Goal: Task Accomplishment & Management: Manage account settings

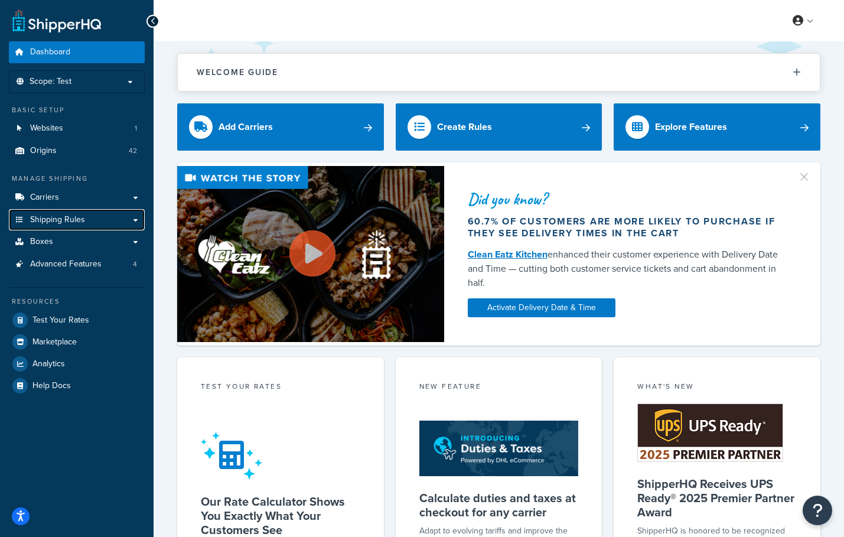
click at [79, 220] on span "Shipping Rules" at bounding box center [57, 220] width 55 height 10
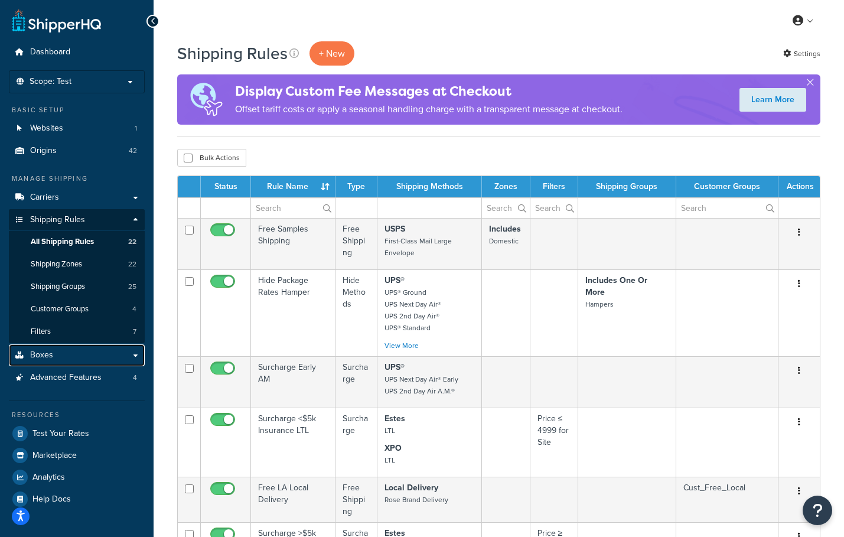
click at [85, 360] on link "Boxes" at bounding box center [77, 355] width 136 height 22
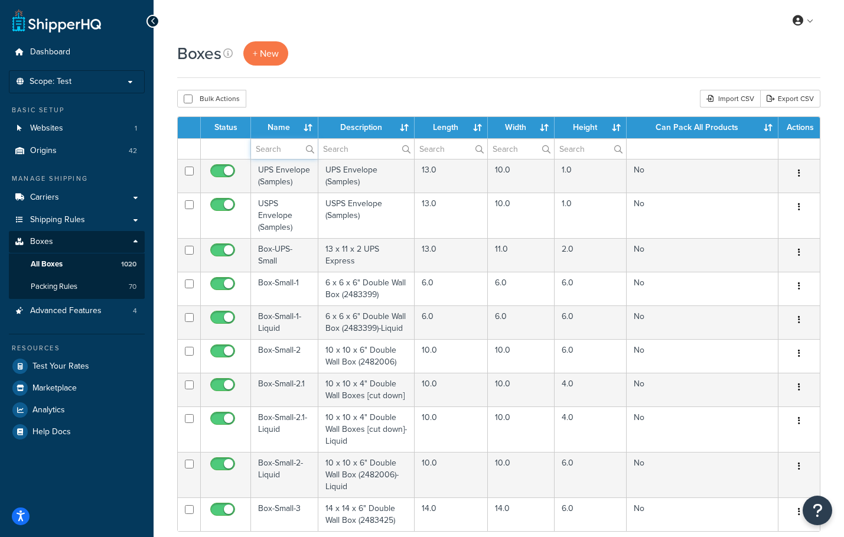
click at [256, 152] on input "text" at bounding box center [284, 149] width 67 height 20
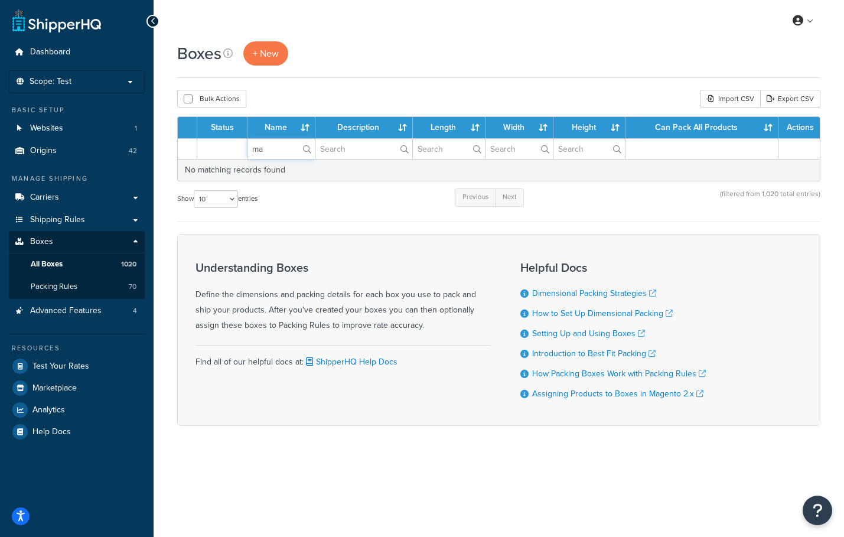
click at [288, 148] on input "ma" at bounding box center [281, 149] width 67 height 20
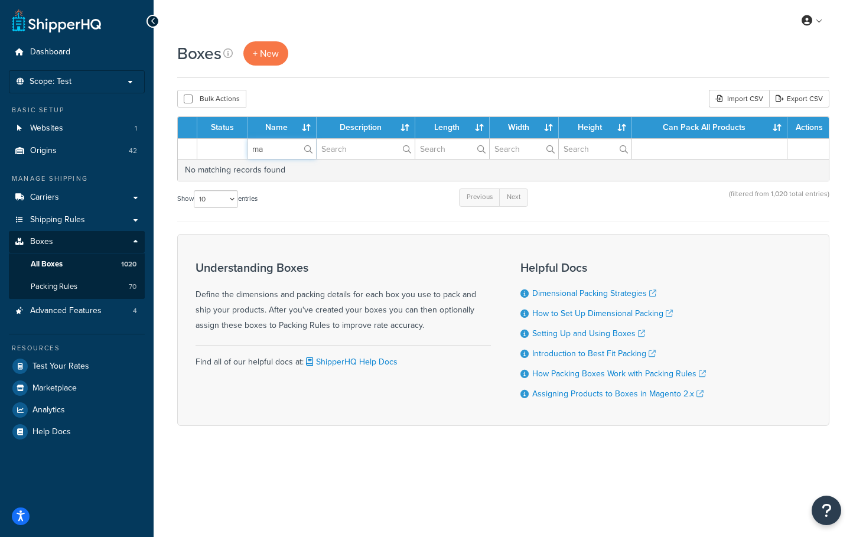
type input "m"
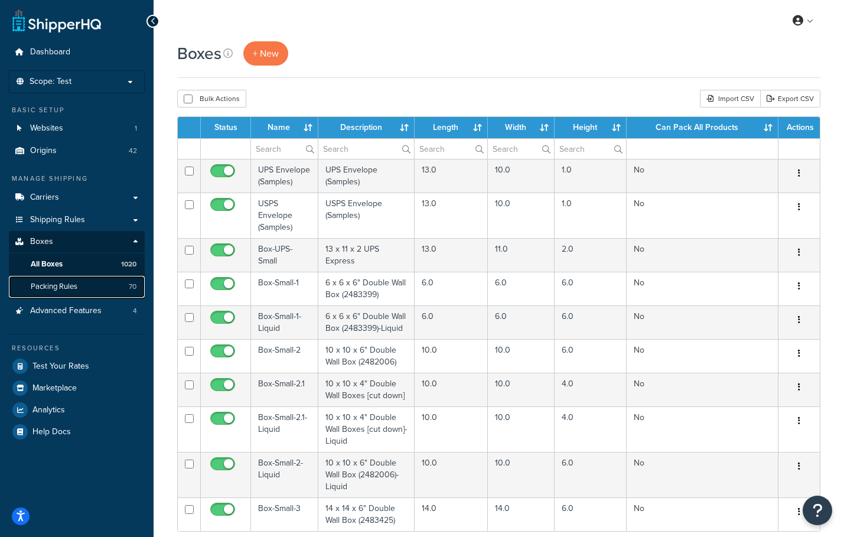
click at [91, 286] on link "Packing Rules 70" at bounding box center [77, 287] width 136 height 22
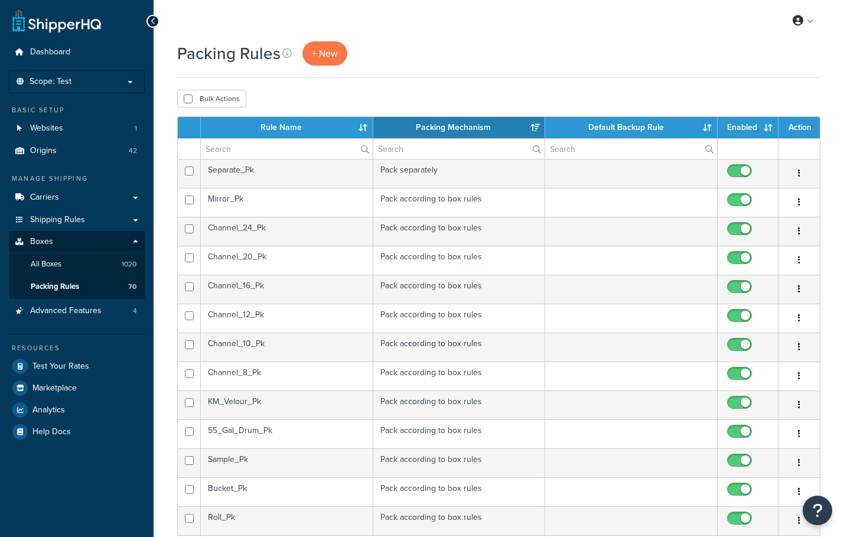
select select "15"
click at [266, 152] on input "text" at bounding box center [287, 149] width 172 height 20
type input "m"
click at [255, 282] on td "Malleable_Pk" at bounding box center [287, 289] width 172 height 29
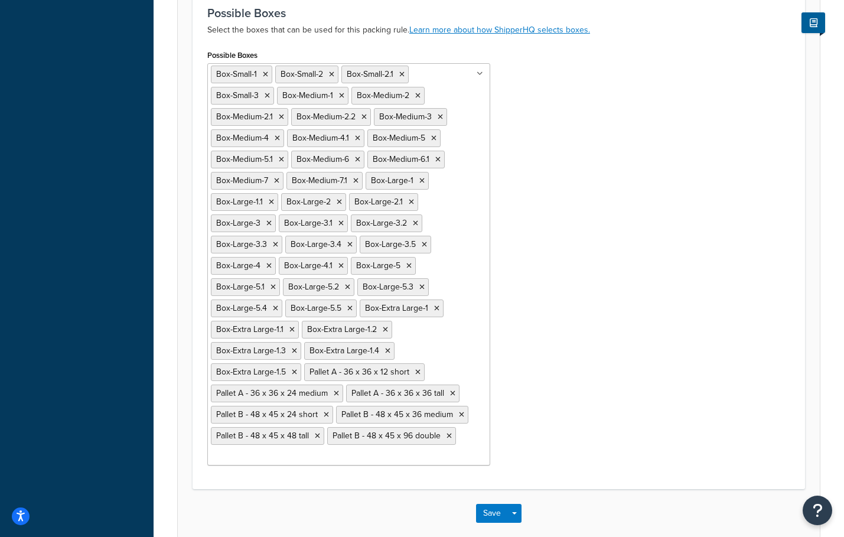
scroll to position [698, 0]
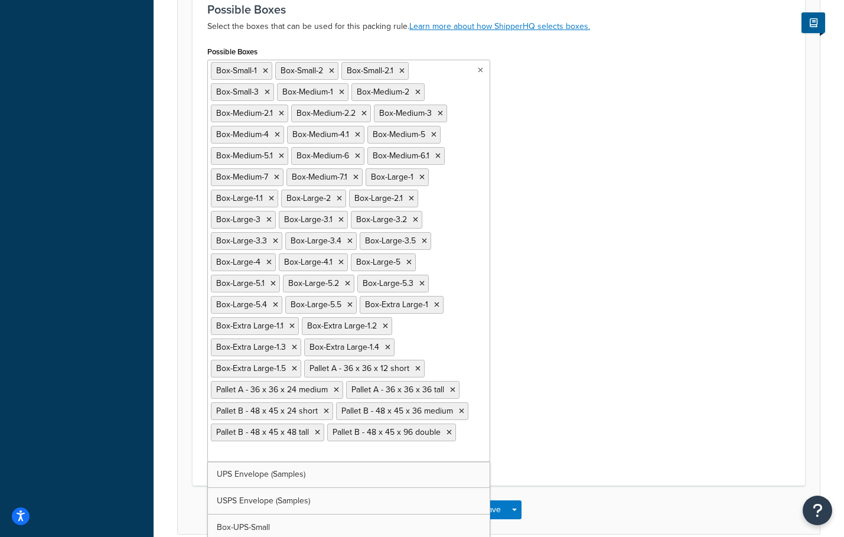
click at [457, 437] on ul "Box-Small-1 Box-Small-2 Box-Small-2.1 Box-Small-3 Box-Medium-1 Box-Medium-2 Box…" at bounding box center [348, 261] width 283 height 402
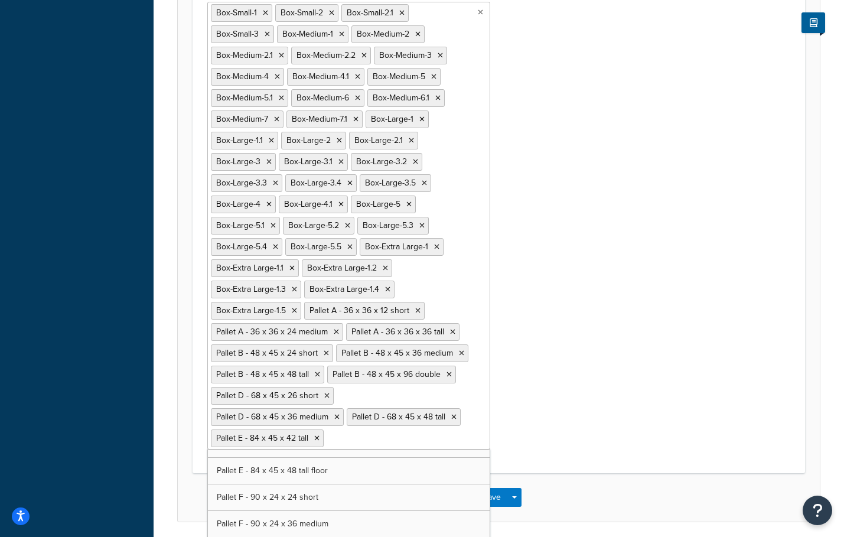
scroll to position [4903, 0]
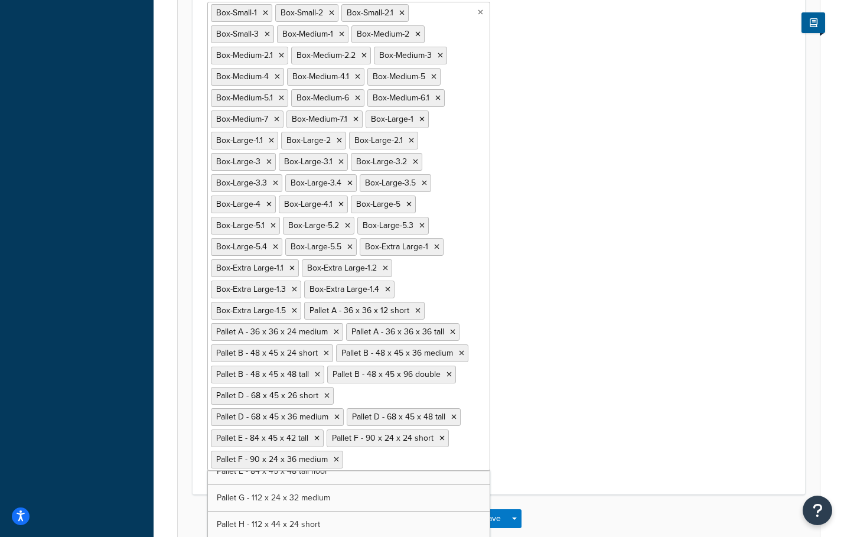
click at [320, 435] on icon at bounding box center [316, 438] width 5 height 7
click at [329, 435] on icon at bounding box center [326, 438] width 5 height 7
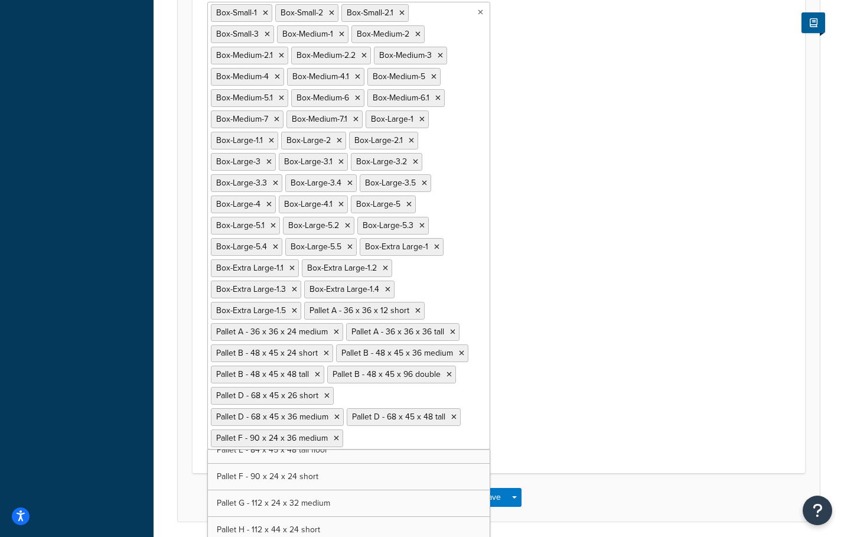
click at [339, 435] on icon at bounding box center [336, 438] width 5 height 7
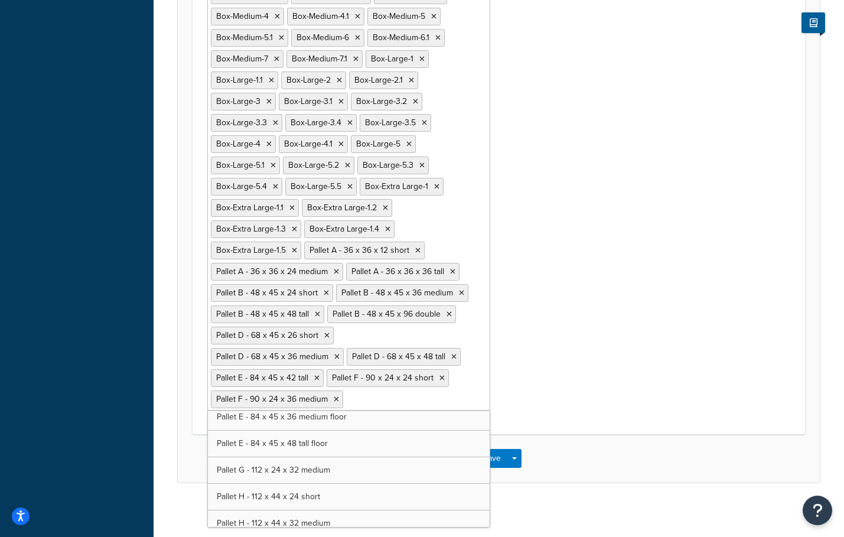
scroll to position [820, 0]
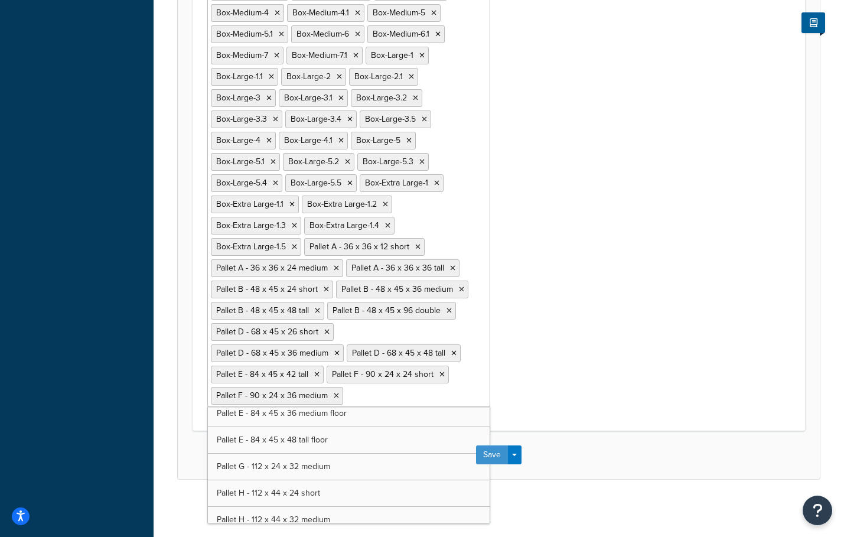
click at [495, 450] on button "Save" at bounding box center [492, 454] width 32 height 19
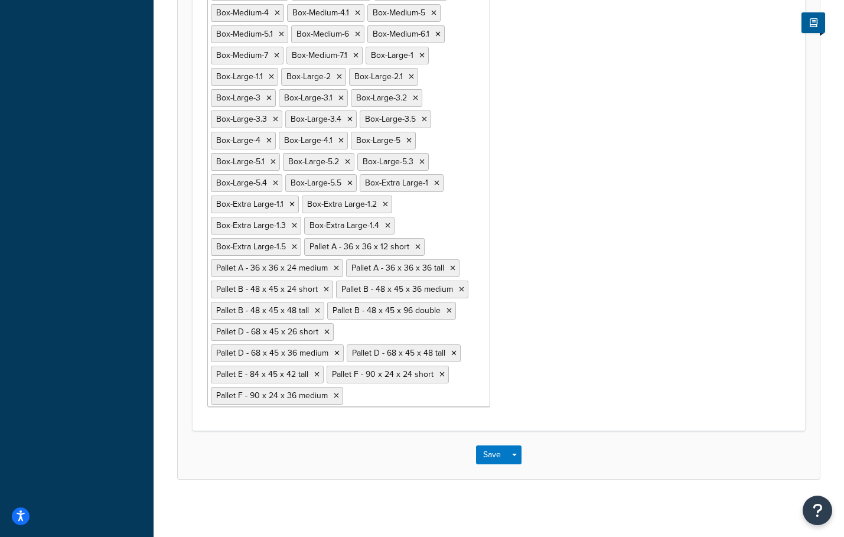
scroll to position [0, 0]
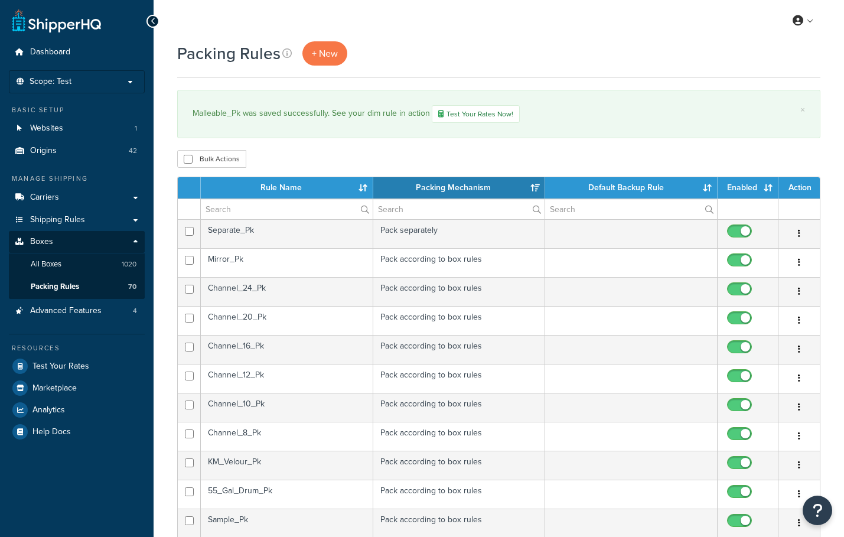
select select "15"
click at [105, 191] on link "Carriers" at bounding box center [77, 198] width 136 height 22
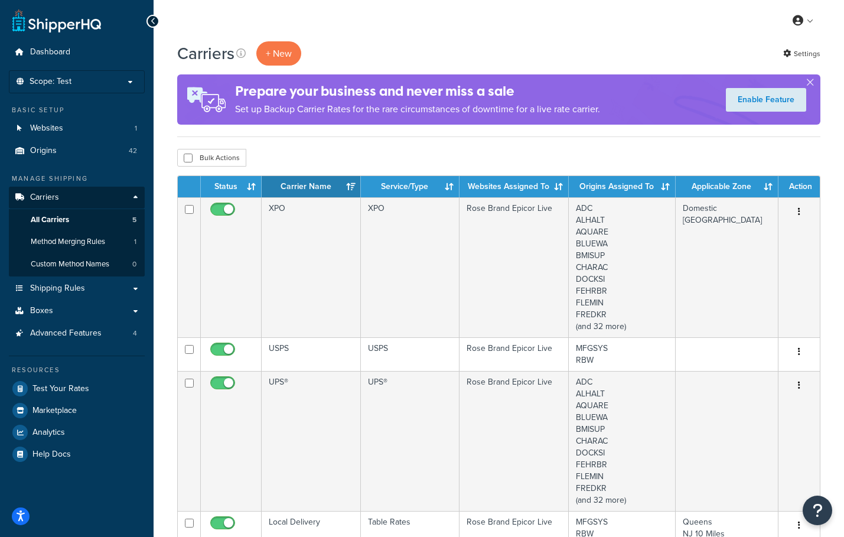
click at [302, 247] on td "XPO" at bounding box center [311, 267] width 99 height 140
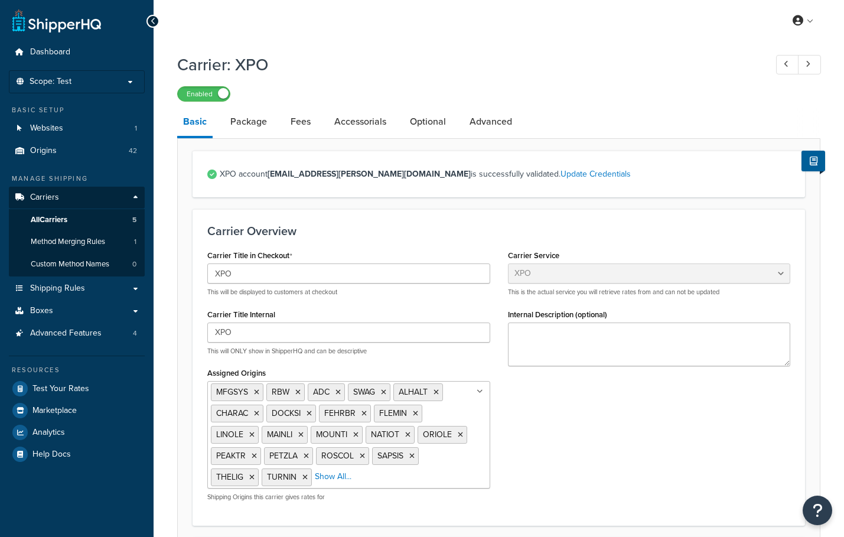
select select "xpoFreight"
select select "THIRD PARTY"
click at [265, 121] on link "Package" at bounding box center [248, 122] width 48 height 28
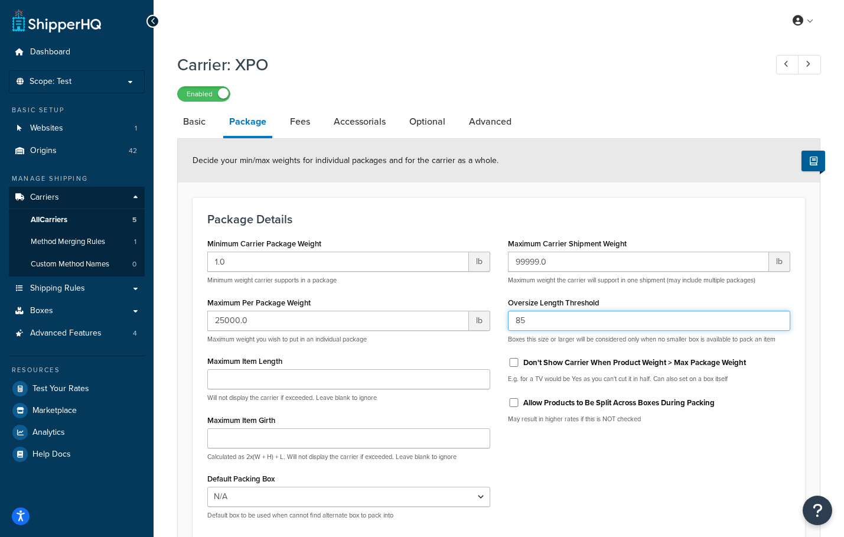
drag, startPoint x: 527, startPoint y: 323, endPoint x: 507, endPoint y: 320, distance: 20.2
click at [507, 320] on div "Maximum Carrier Shipment Weight 99999.0 lb Maximum weight the carrier will supp…" at bounding box center [649, 333] width 301 height 197
type input "91"
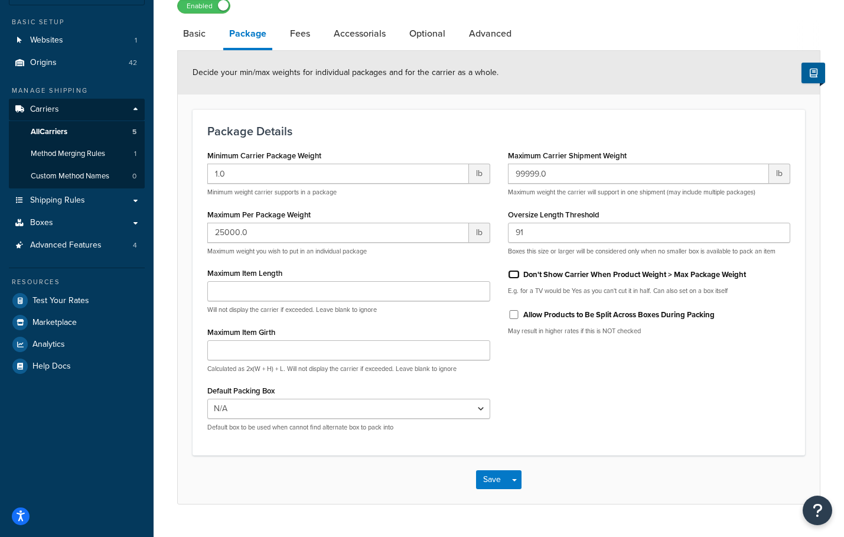
scroll to position [116, 0]
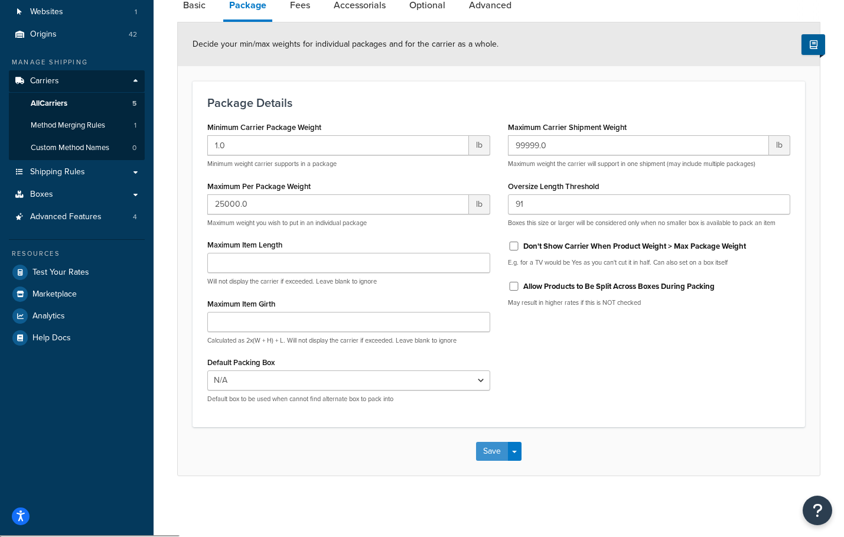
click at [500, 450] on button "Save" at bounding box center [492, 451] width 32 height 19
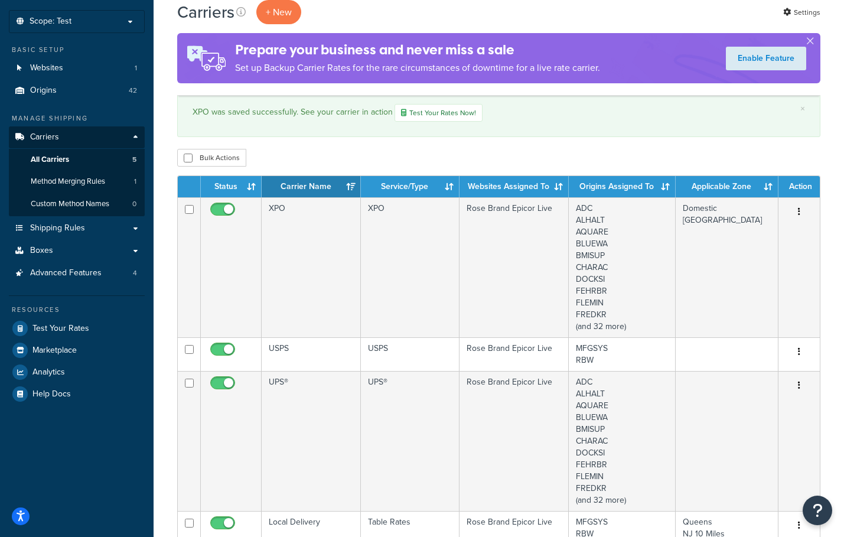
scroll to position [354, 0]
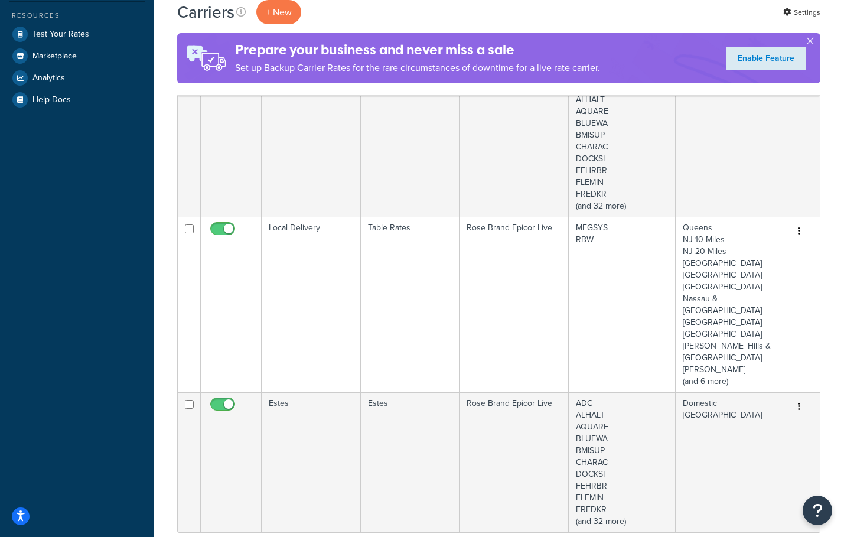
click at [317, 418] on td "Estes" at bounding box center [311, 462] width 99 height 140
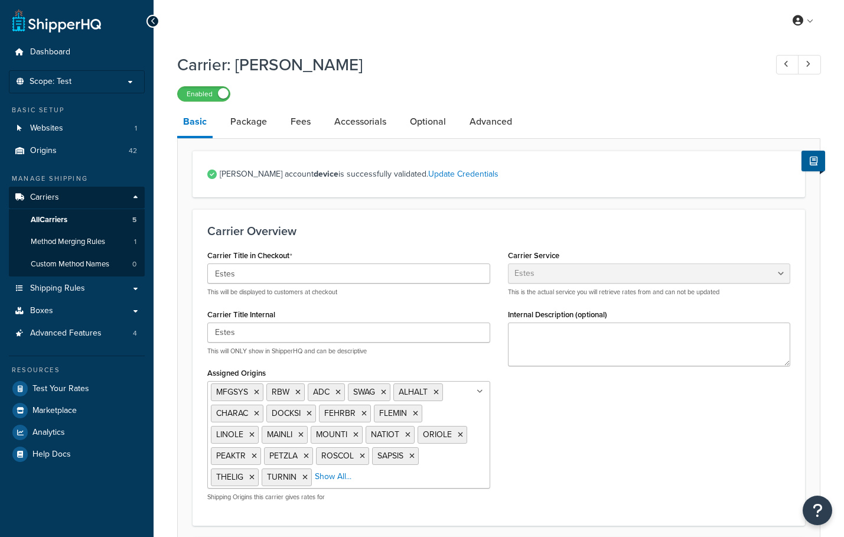
select select "estesFreight"
click at [252, 116] on link "Package" at bounding box center [248, 122] width 48 height 28
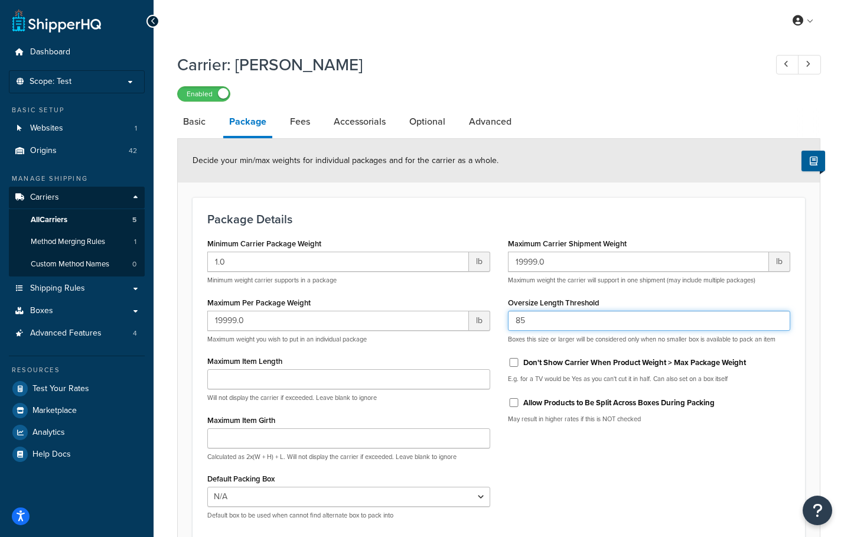
drag, startPoint x: 545, startPoint y: 320, endPoint x: 482, endPoint y: 317, distance: 63.3
click at [483, 318] on div "Minimum Carrier Package Weight 1.0 lb Minimum weight carrier supports in a pack…" at bounding box center [498, 382] width 601 height 294
type input "91"
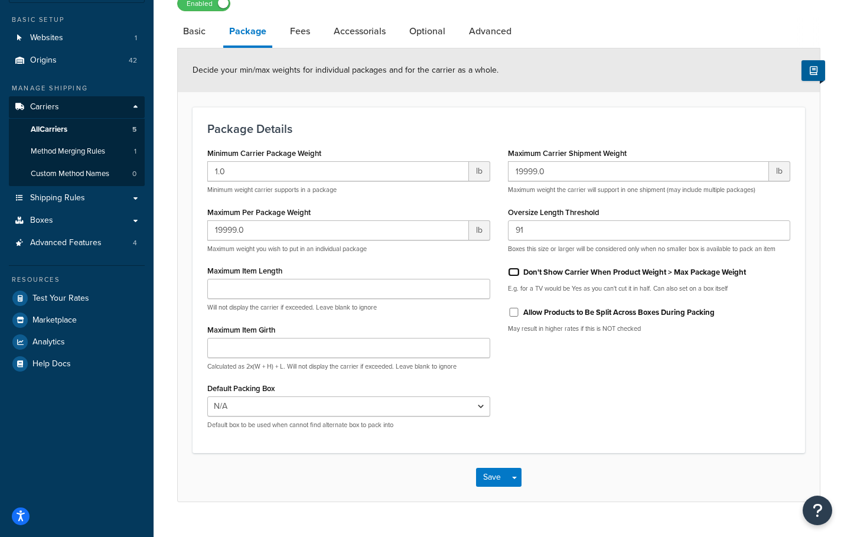
scroll to position [116, 0]
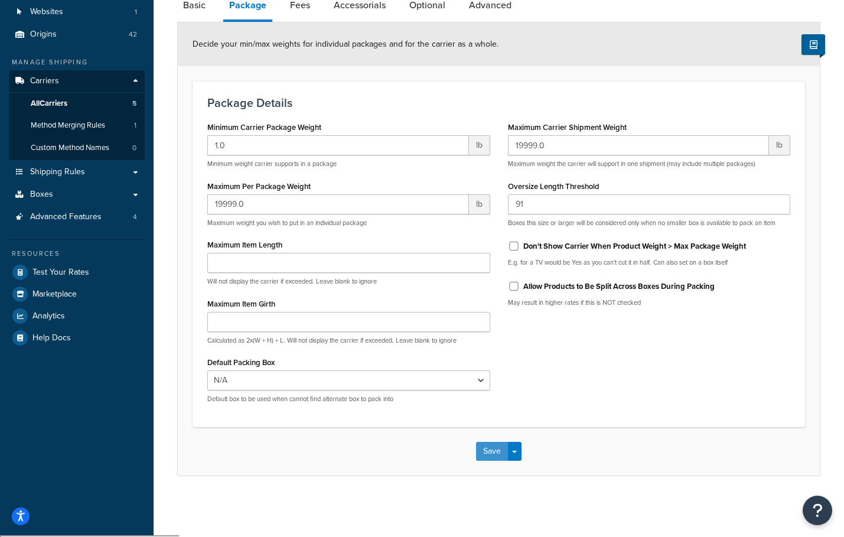
click at [482, 453] on button "Save" at bounding box center [492, 451] width 32 height 19
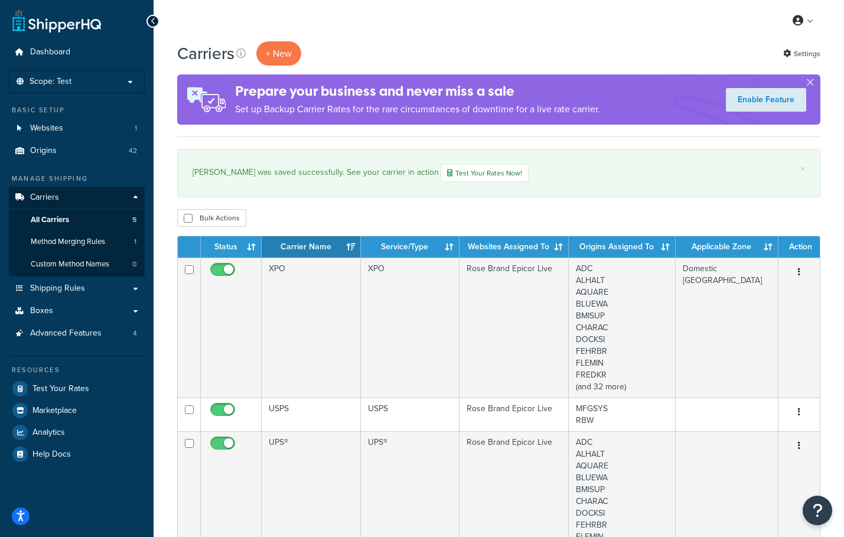
click at [331, 291] on td "XPO" at bounding box center [311, 328] width 99 height 140
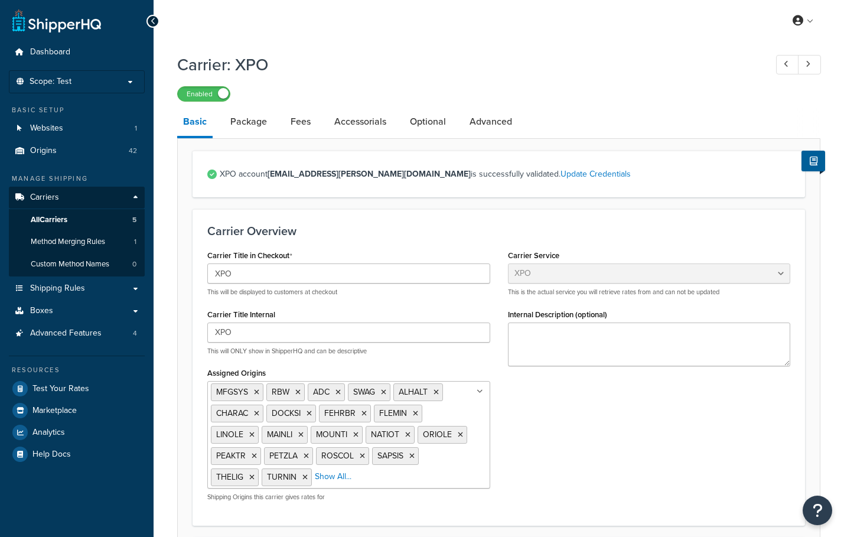
select select "xpoFreight"
select select "THIRD PARTY"
click at [241, 120] on link "Package" at bounding box center [248, 122] width 48 height 28
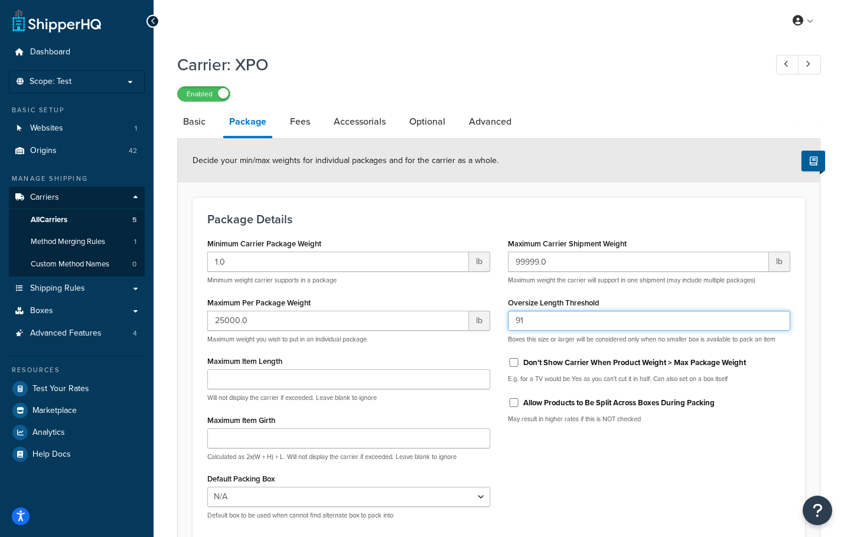
drag, startPoint x: 543, startPoint y: 319, endPoint x: 511, endPoint y: 313, distance: 32.4
click at [511, 314] on input "91" at bounding box center [649, 321] width 283 height 20
type input "89"
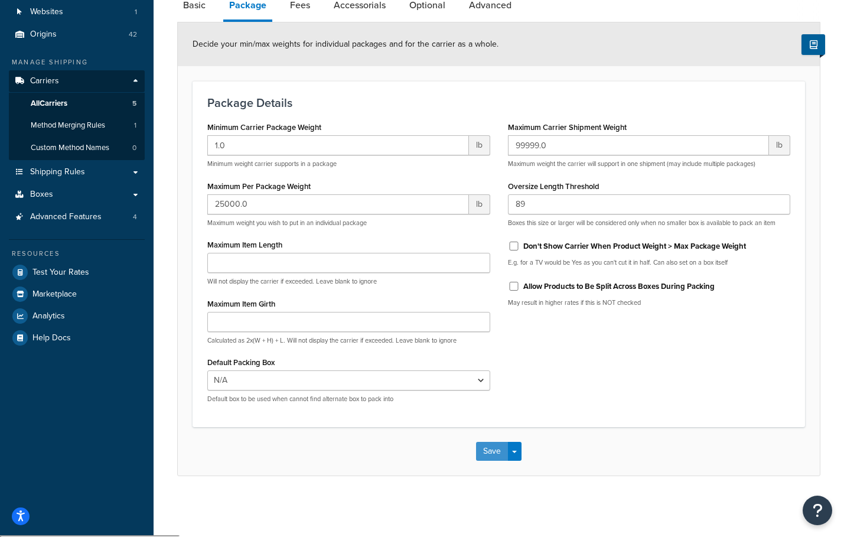
click at [492, 445] on button "Save" at bounding box center [492, 451] width 32 height 19
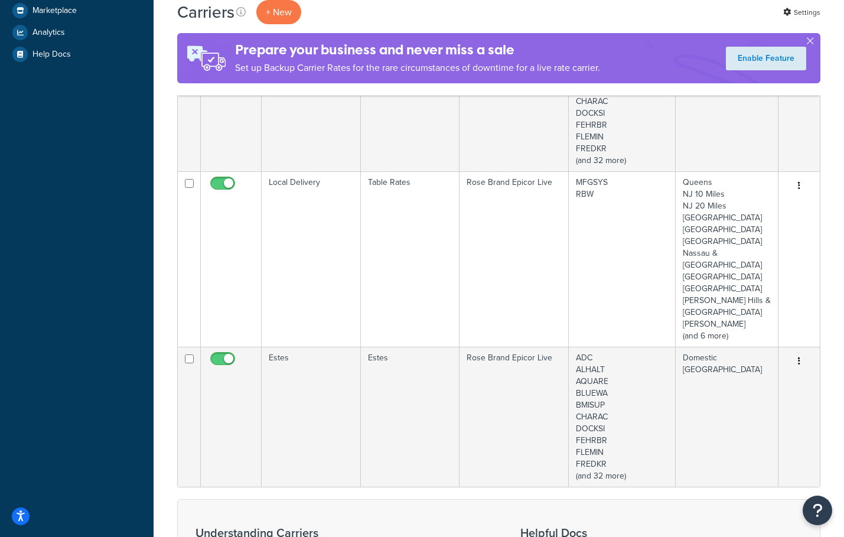
scroll to position [532, 0]
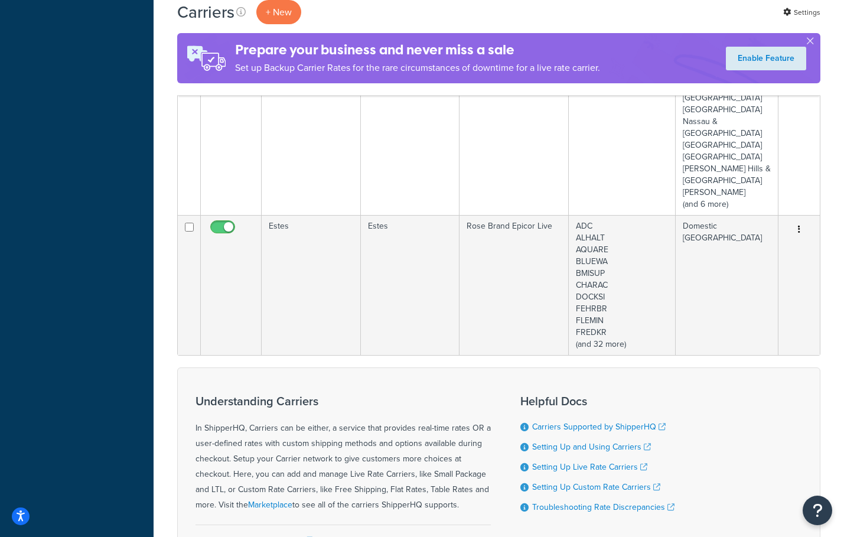
click at [296, 268] on td "Estes" at bounding box center [311, 285] width 99 height 140
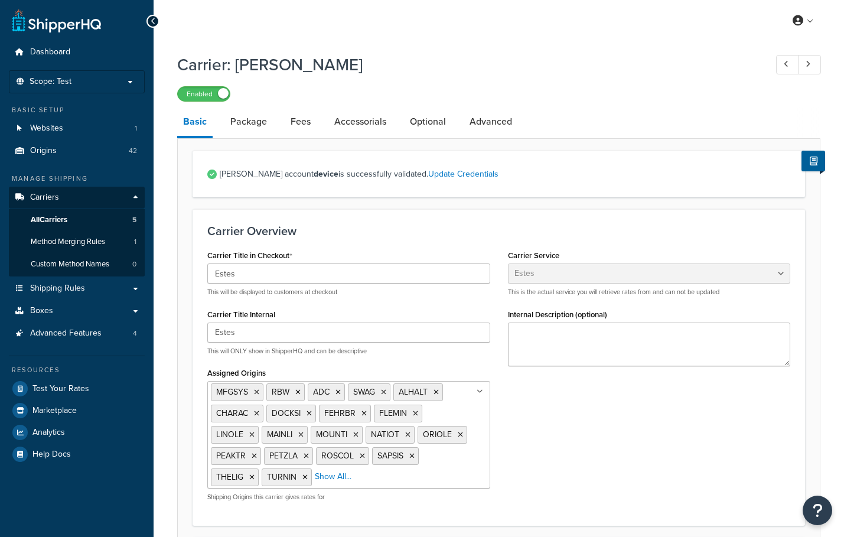
select select "estesFreight"
click at [238, 121] on link "Package" at bounding box center [248, 122] width 48 height 28
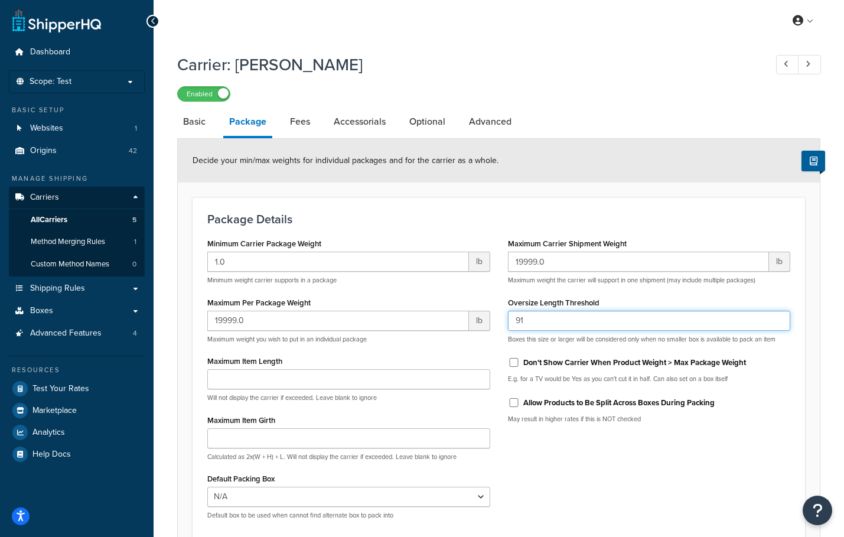
drag, startPoint x: 542, startPoint y: 320, endPoint x: 432, endPoint y: 295, distance: 112.6
click at [432, 295] on div "Minimum Carrier Package Weight 1.0 lb Minimum weight carrier supports in a pack…" at bounding box center [498, 382] width 601 height 294
type input "89"
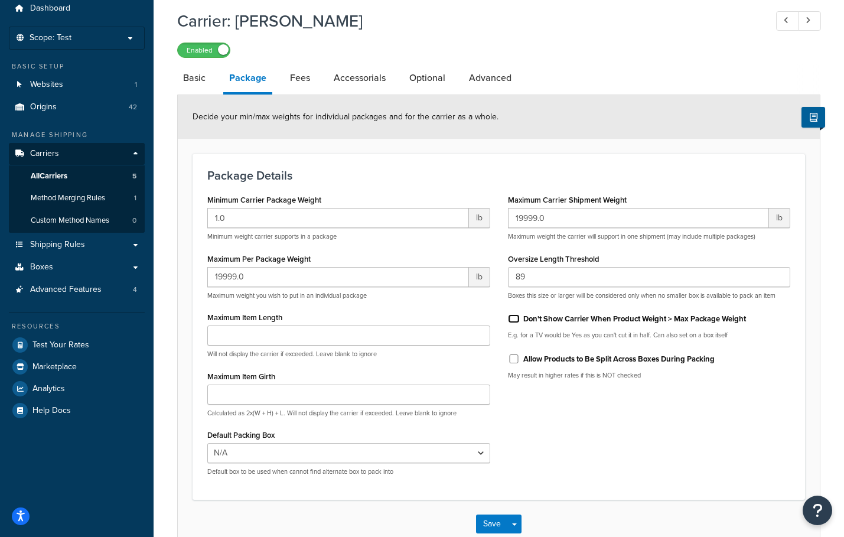
scroll to position [116, 0]
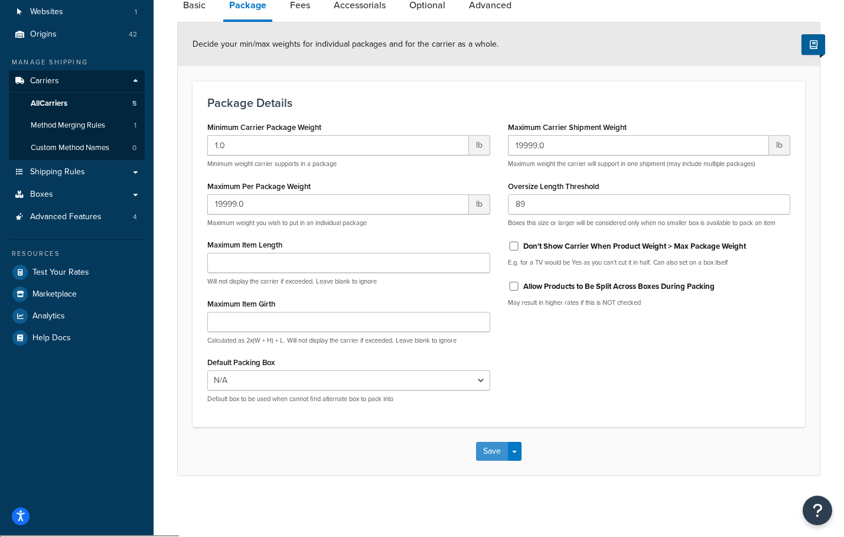
drag, startPoint x: 497, startPoint y: 454, endPoint x: 520, endPoint y: 446, distance: 23.9
click at [497, 454] on button "Save" at bounding box center [492, 451] width 32 height 19
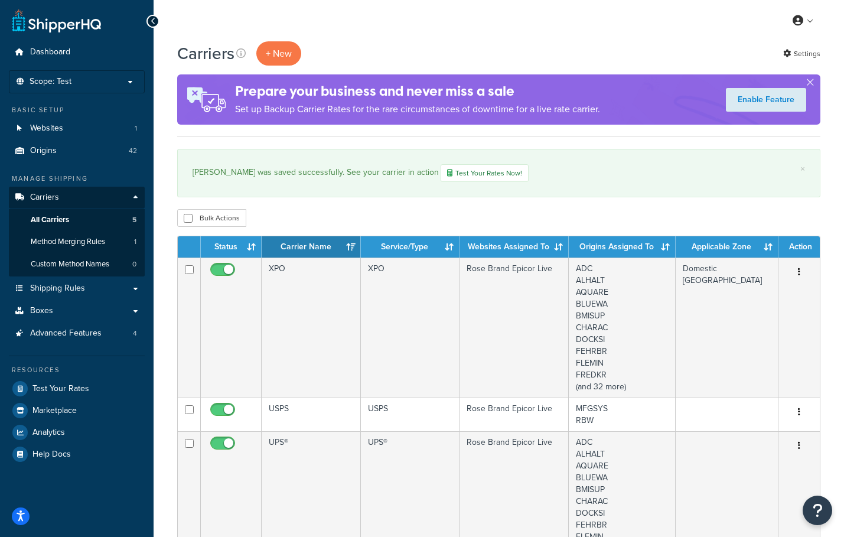
click at [216, 12] on div "My Profile Billing Global Settings Contact Us Logout" at bounding box center [499, 20] width 691 height 41
click at [49, 310] on span "Boxes" at bounding box center [41, 311] width 23 height 10
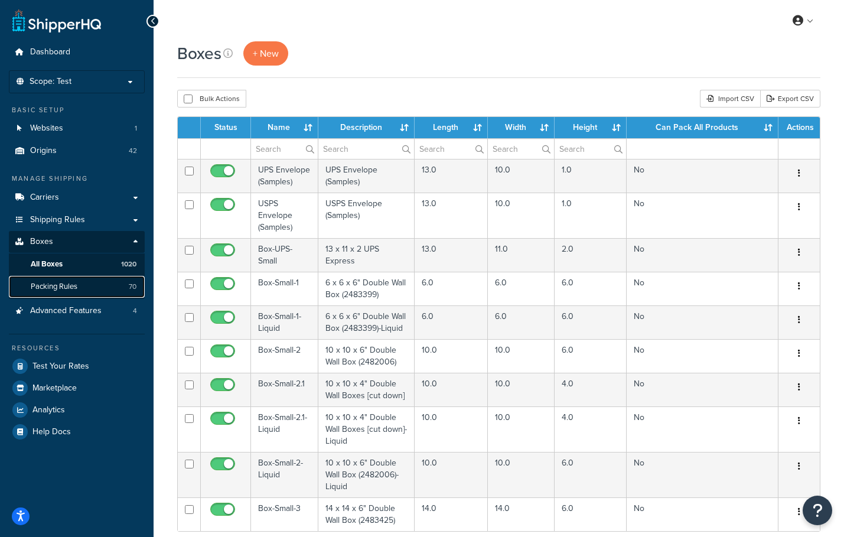
click at [57, 281] on link "Packing Rules 70" at bounding box center [77, 287] width 136 height 22
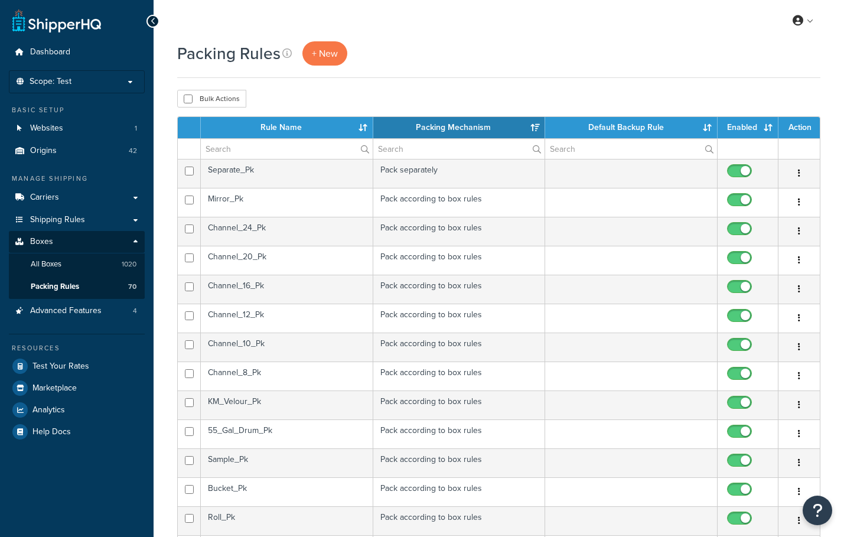
select select "15"
click at [243, 145] on input "text" at bounding box center [287, 149] width 172 height 20
type input "m"
click at [256, 284] on td "Malleable_Pk" at bounding box center [287, 289] width 172 height 29
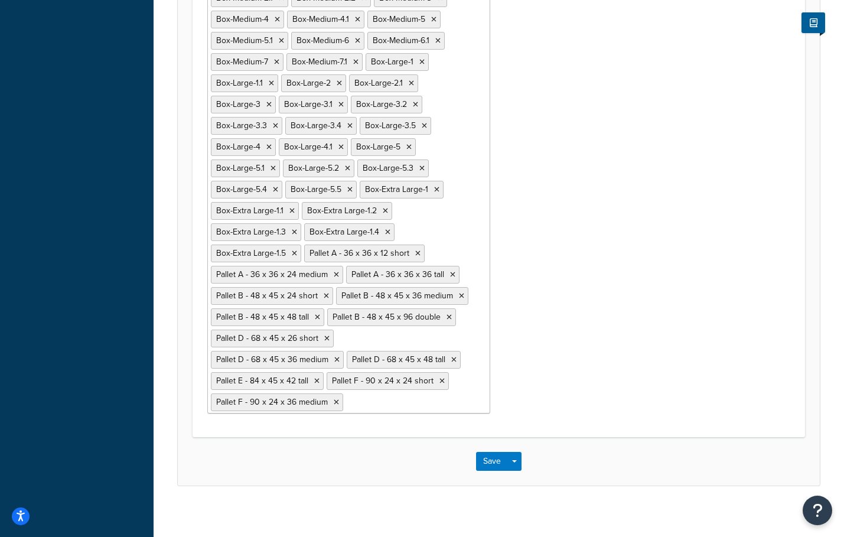
scroll to position [820, 0]
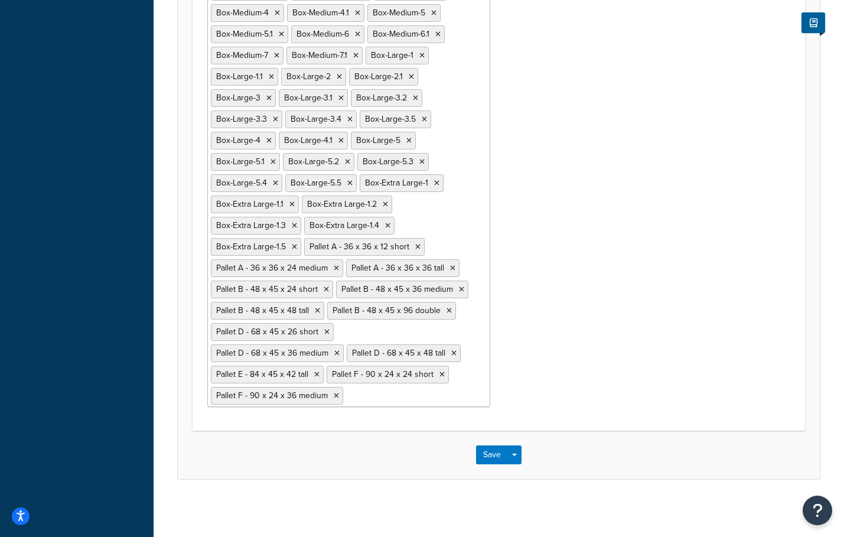
click at [339, 392] on icon at bounding box center [336, 395] width 5 height 7
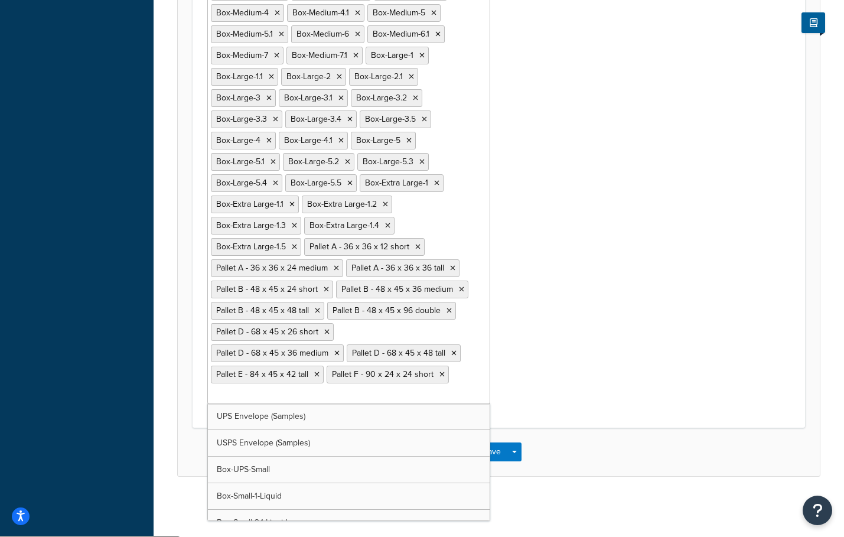
scroll to position [802, 0]
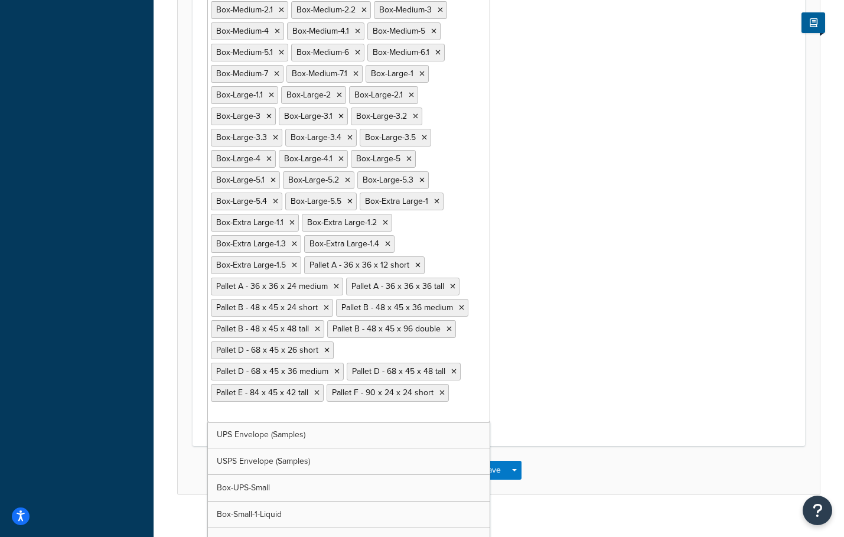
click at [439, 396] on icon at bounding box center [441, 392] width 5 height 7
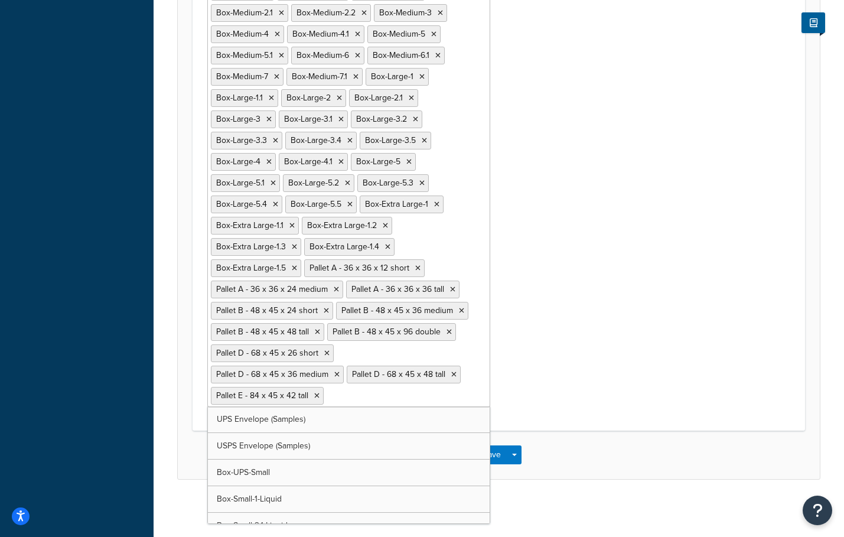
click at [601, 284] on div "Possible Boxes Box-Small-1 Box-Small-2 Box-Small-2.1 Box-Small-3 Box-Medium-1 B…" at bounding box center [498, 179] width 601 height 473
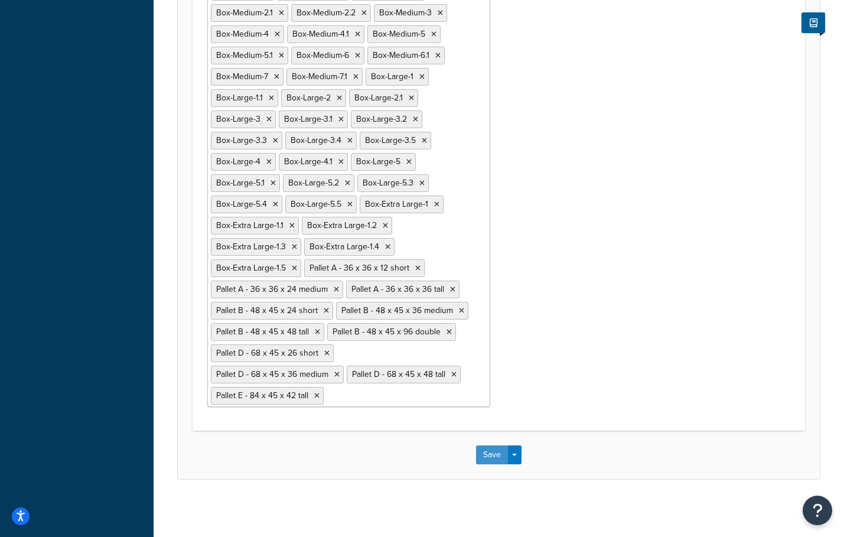
click at [493, 460] on button "Save" at bounding box center [492, 454] width 32 height 19
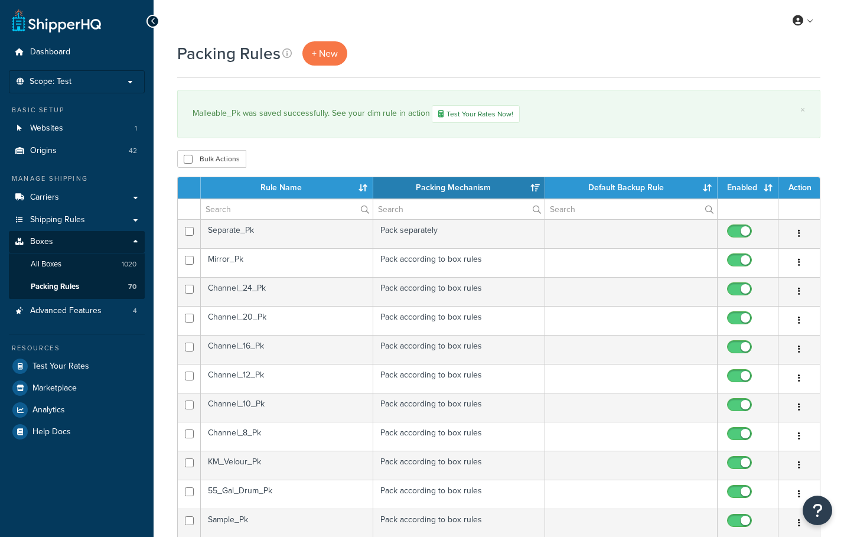
select select "15"
click at [271, 233] on td "Separate_Pk" at bounding box center [287, 233] width 172 height 29
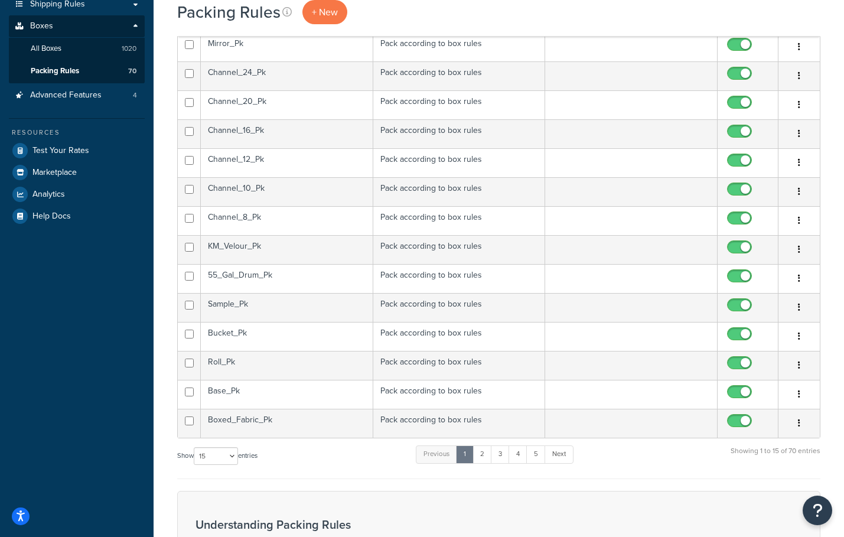
scroll to position [236, 0]
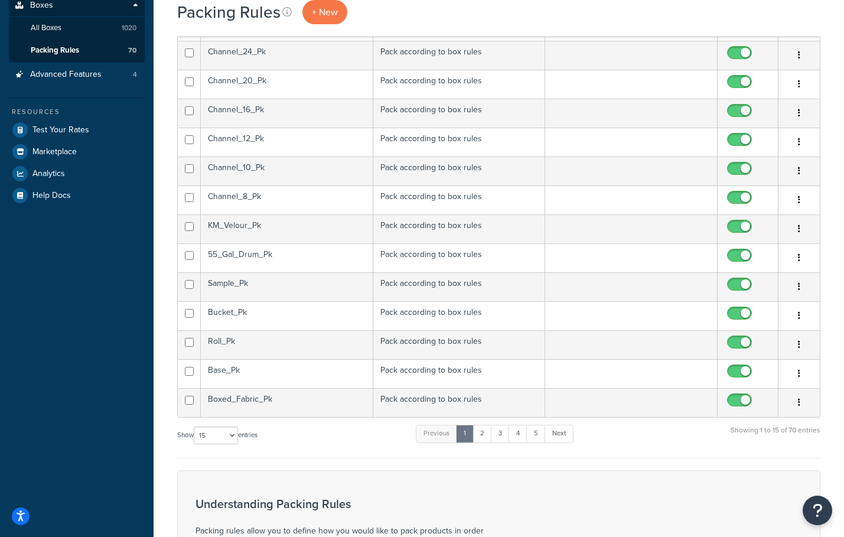
click at [307, 345] on td "Roll_Pk" at bounding box center [287, 344] width 172 height 29
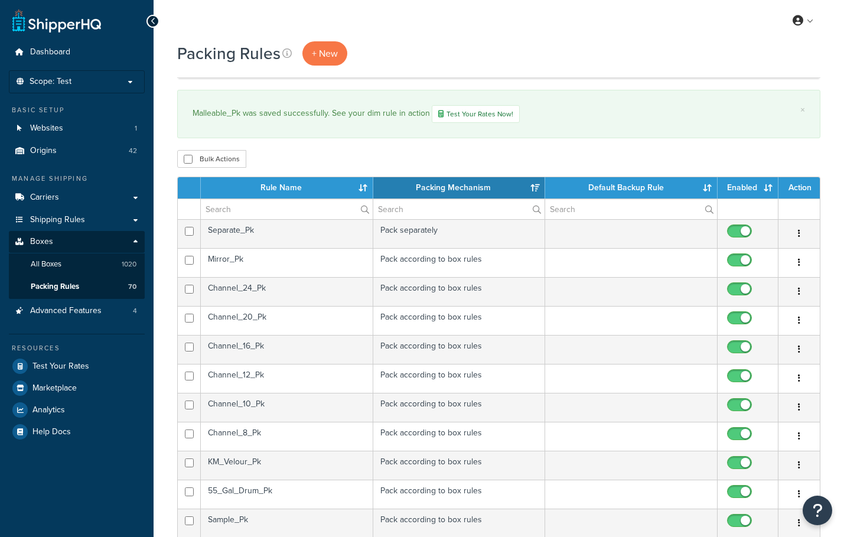
select select "15"
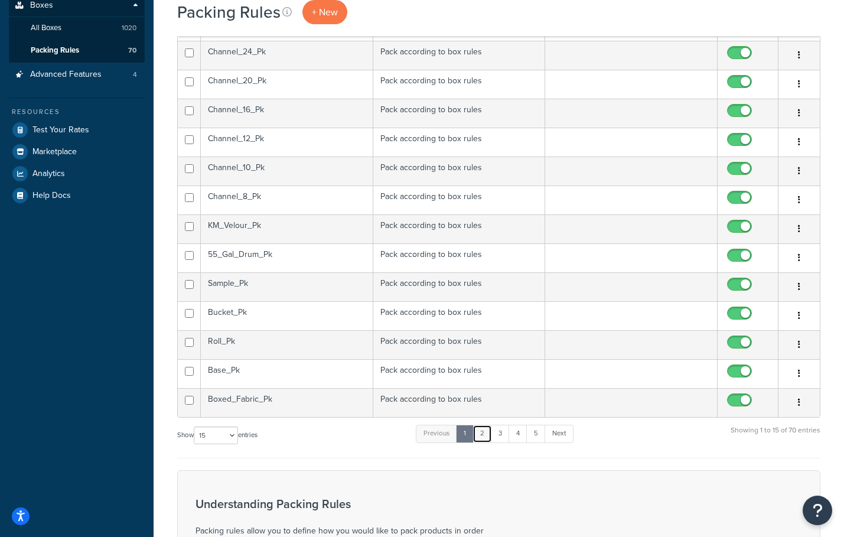
click at [485, 434] on link "2" at bounding box center [482, 434] width 19 height 18
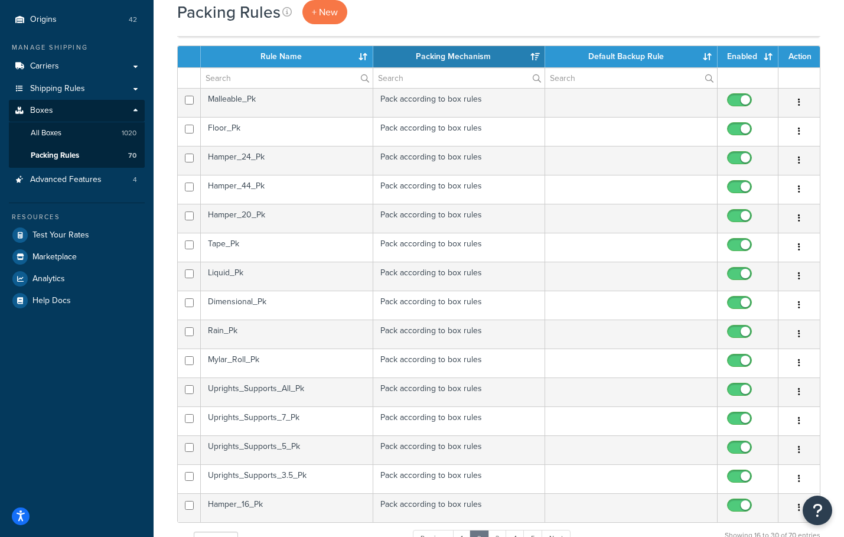
scroll to position [118, 0]
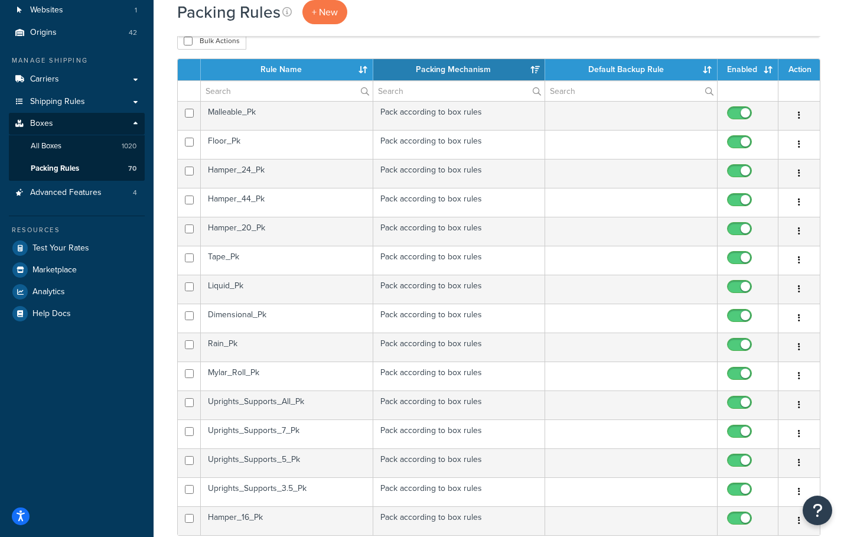
click at [253, 313] on td "Dimensional_Pk" at bounding box center [287, 318] width 172 height 29
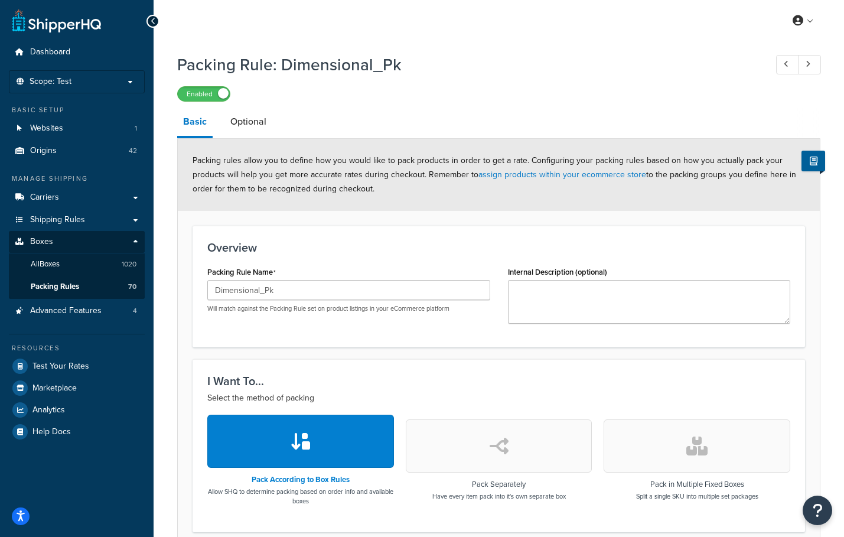
click at [249, 125] on link "Optional" at bounding box center [248, 122] width 48 height 28
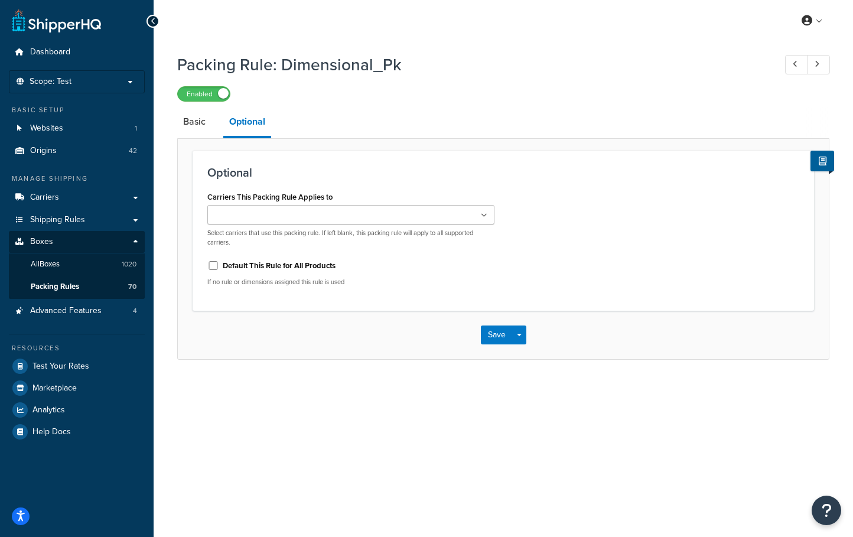
click at [191, 125] on link "Basic" at bounding box center [194, 122] width 34 height 28
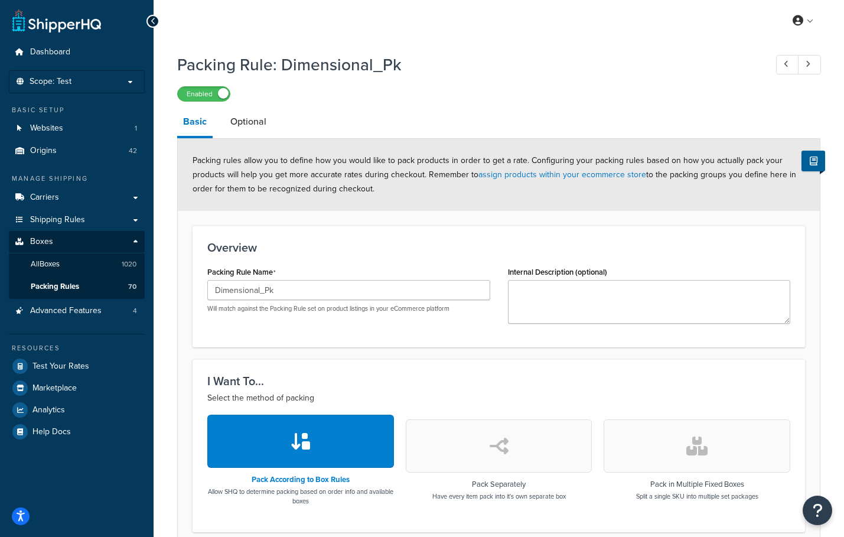
click at [243, 124] on link "Optional" at bounding box center [248, 122] width 48 height 28
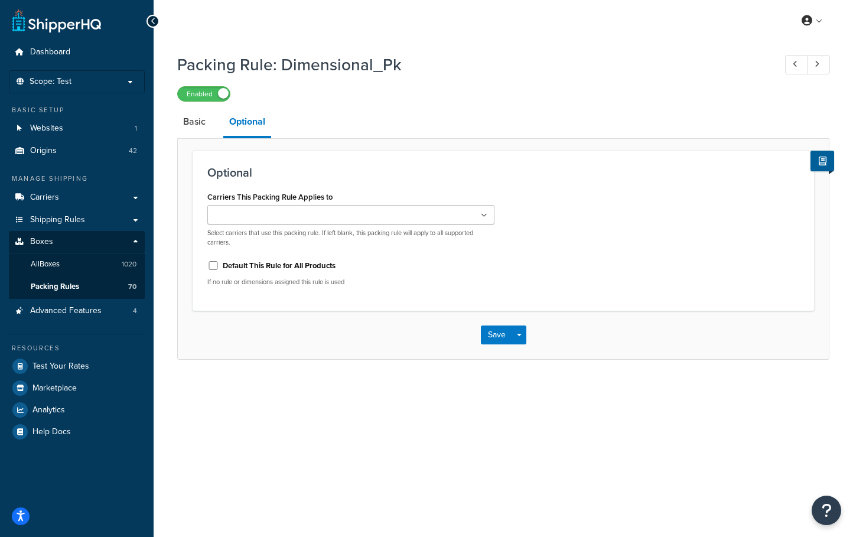
click at [199, 126] on link "Basic" at bounding box center [194, 122] width 34 height 28
